Goal: Task Accomplishment & Management: Manage account settings

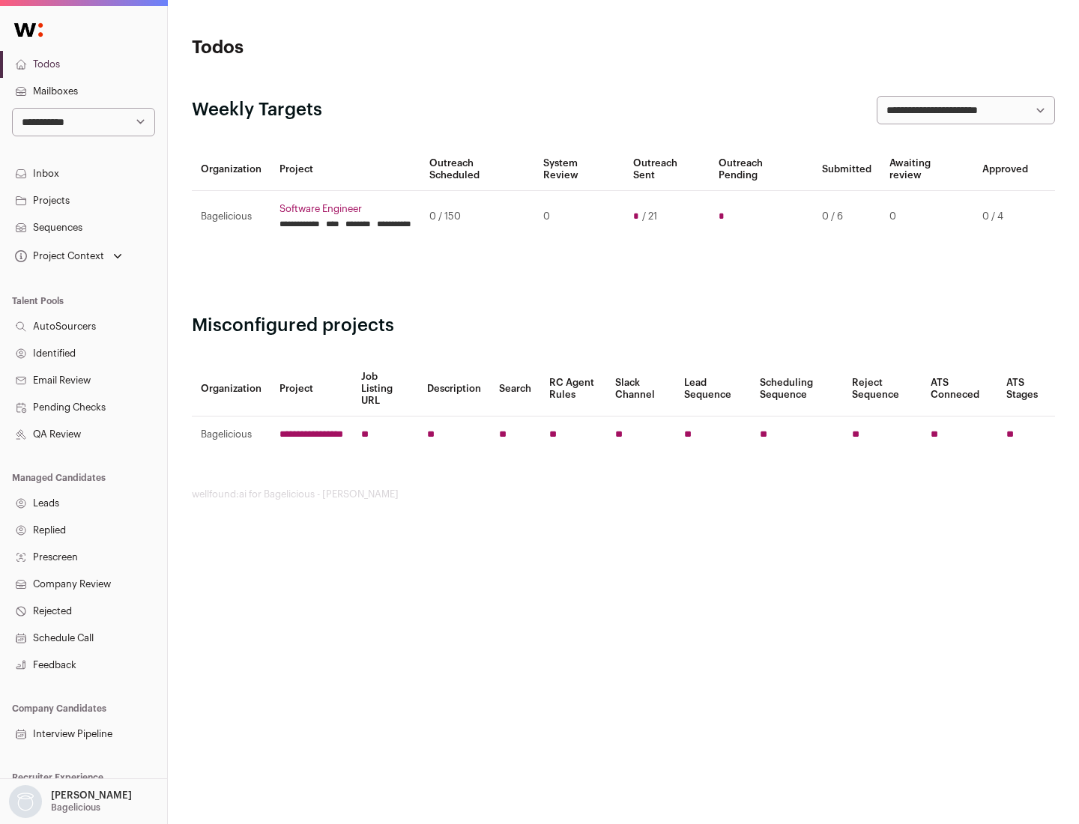
click at [83, 200] on link "Projects" at bounding box center [83, 200] width 167 height 27
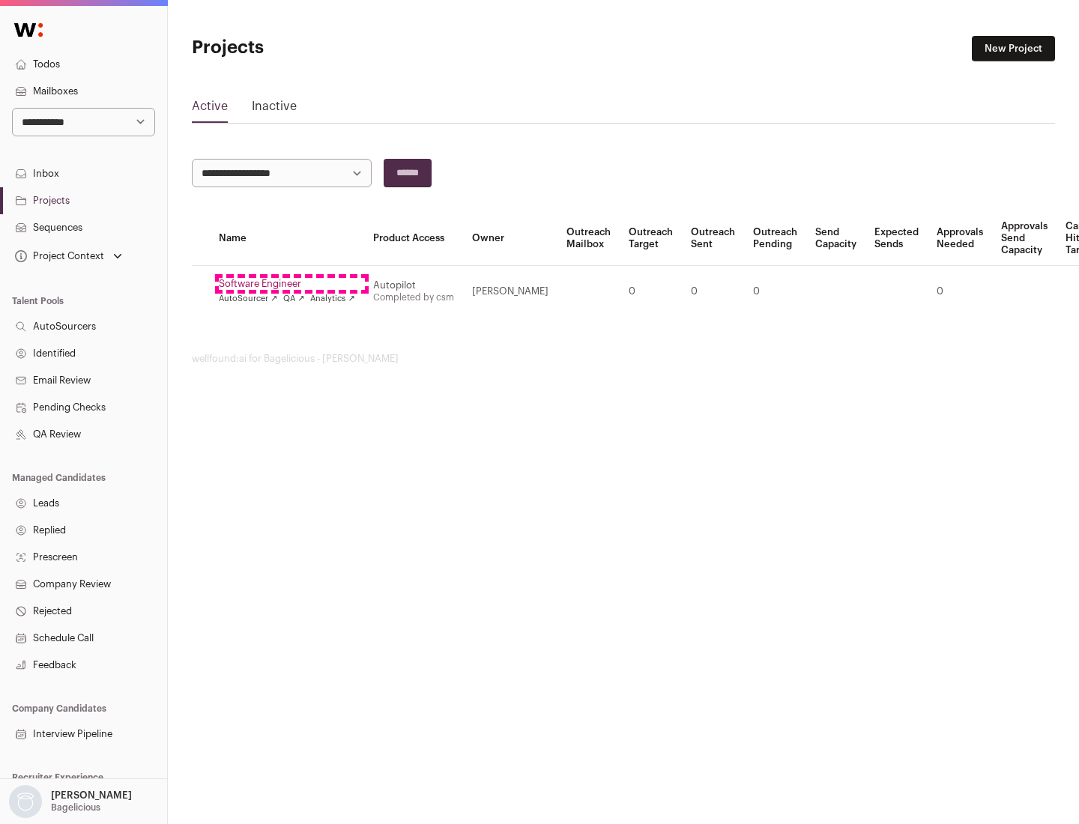
click at [291, 284] on link "Software Engineer" at bounding box center [287, 284] width 136 height 12
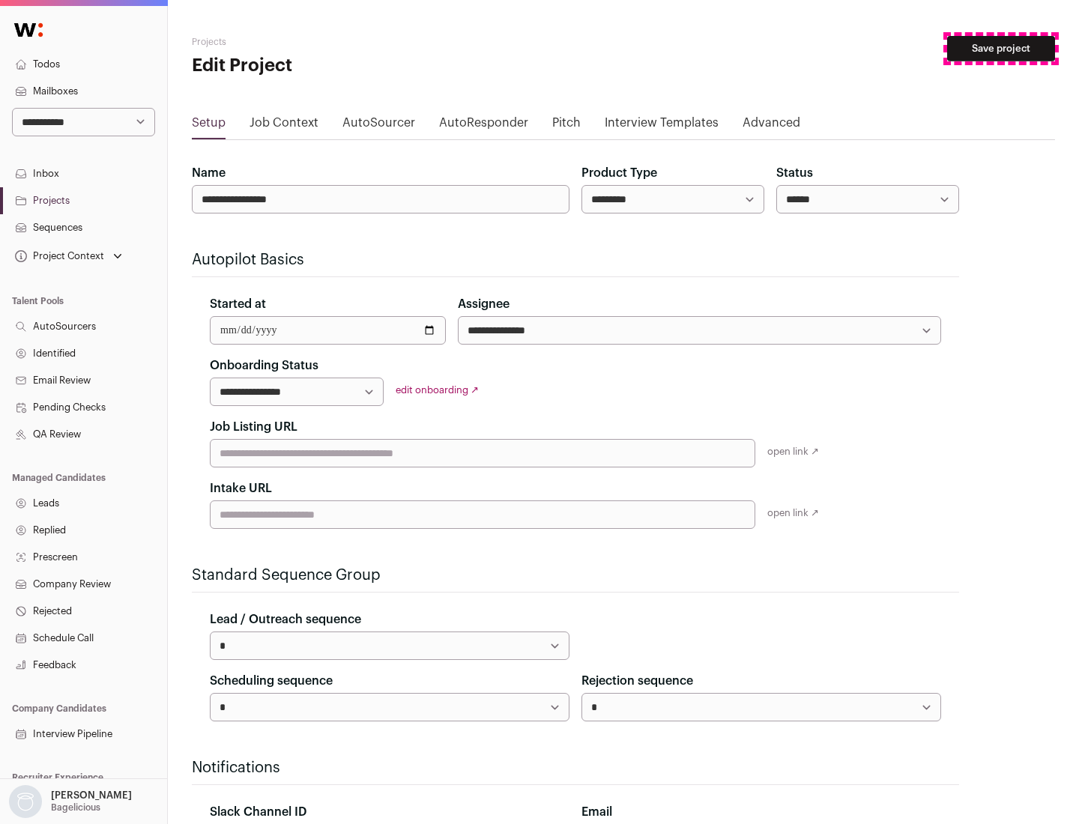
click at [1001, 49] on button "Save project" at bounding box center [1001, 48] width 108 height 25
